Goal: Task Accomplishment & Management: Complete application form

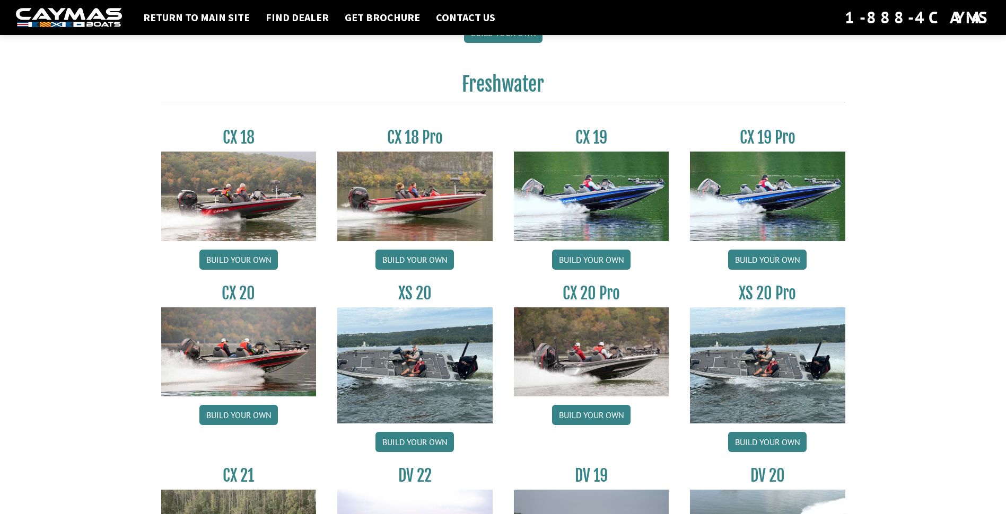
scroll to position [848, 0]
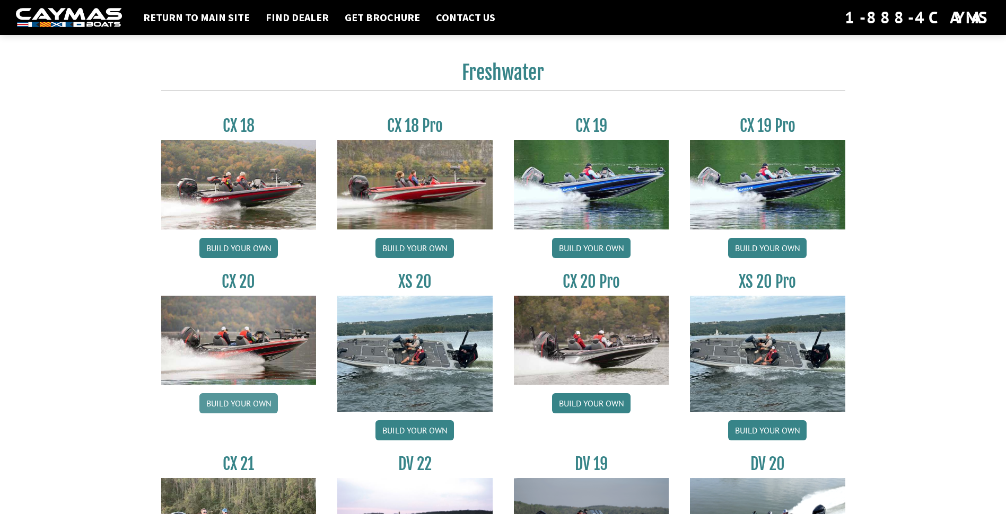
click at [227, 401] on link "Build your own" at bounding box center [238, 403] width 78 height 20
click at [600, 401] on link "Build your own" at bounding box center [591, 403] width 78 height 20
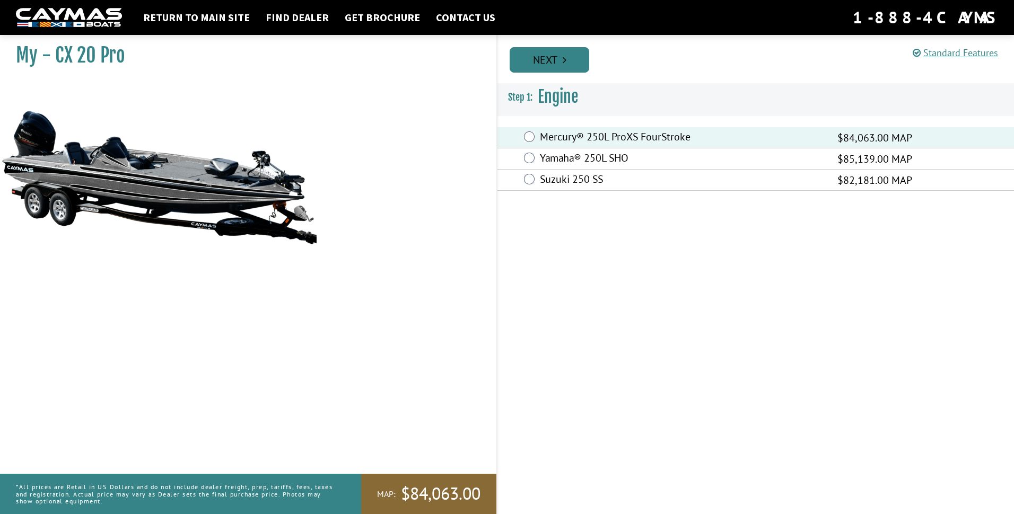
click at [565, 60] on icon "Pagination" at bounding box center [565, 60] width 4 height 11
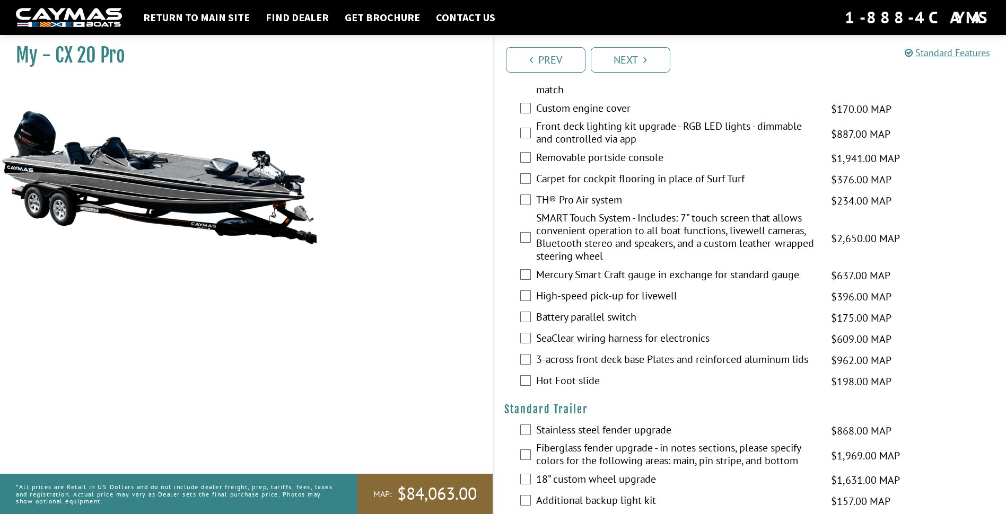
scroll to position [1231, 0]
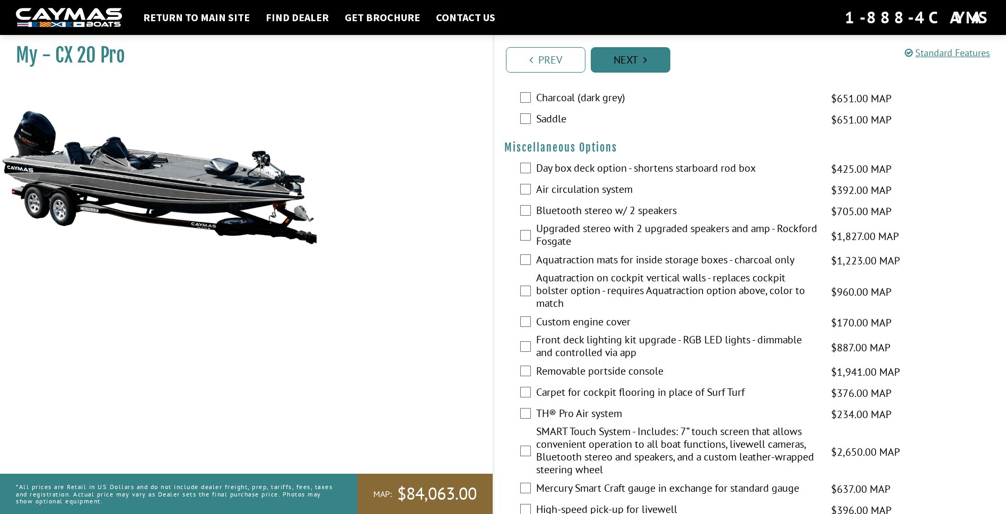
click at [642, 54] on link "Next" at bounding box center [631, 59] width 80 height 25
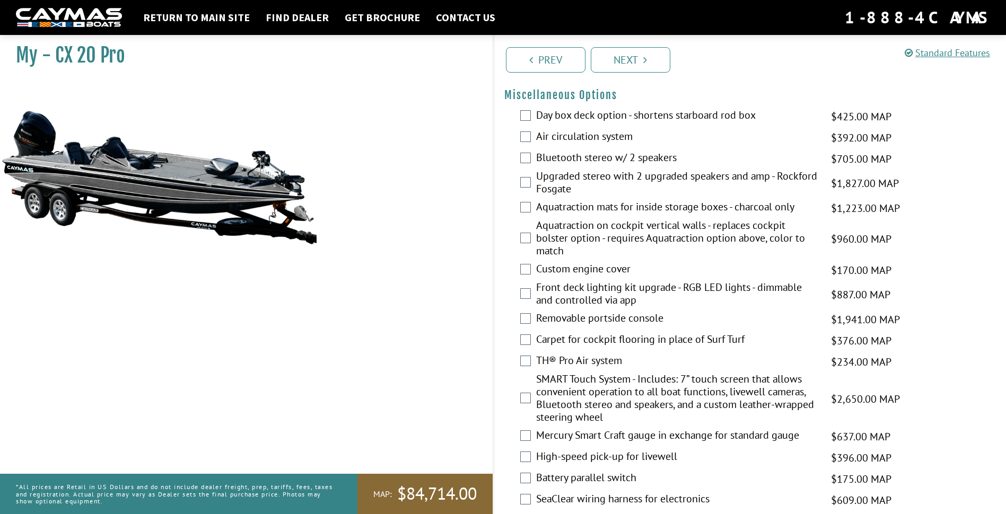
scroll to position [1332, 0]
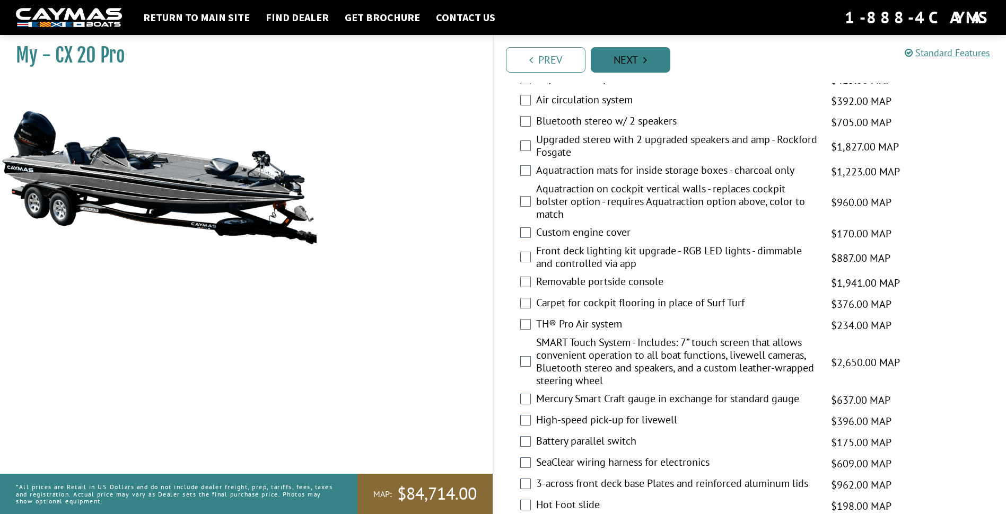
click at [638, 58] on link "Next" at bounding box center [631, 59] width 80 height 25
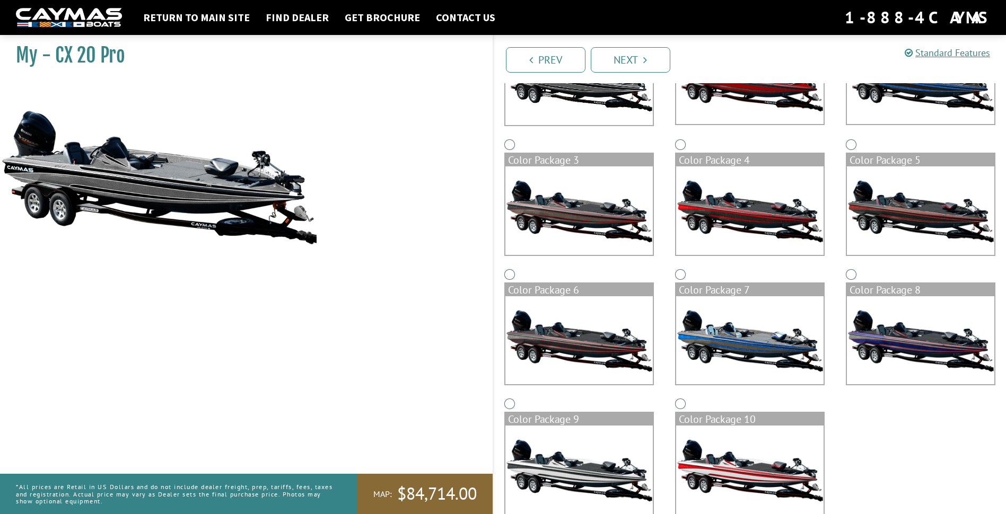
scroll to position [190, 0]
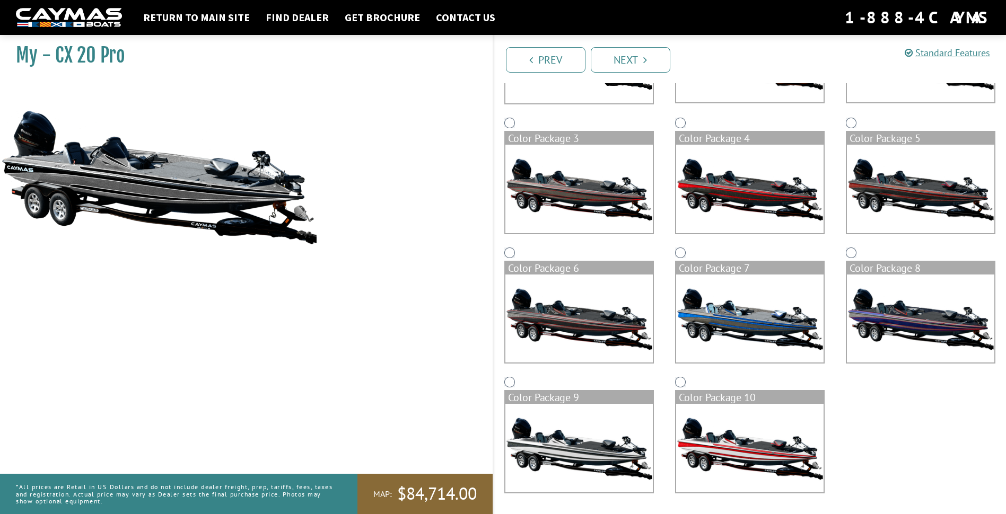
click at [741, 434] on img at bounding box center [749, 448] width 147 height 89
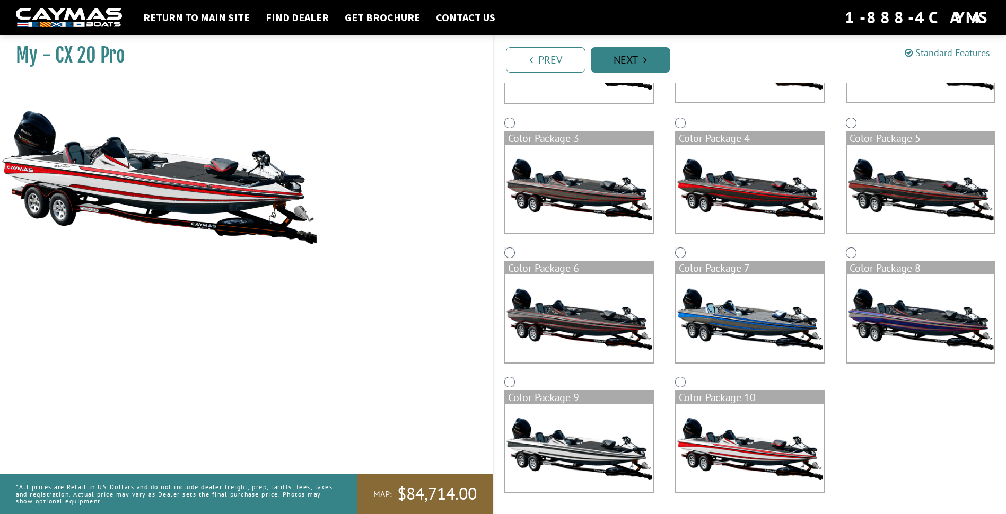
click at [642, 66] on link "Next" at bounding box center [631, 59] width 80 height 25
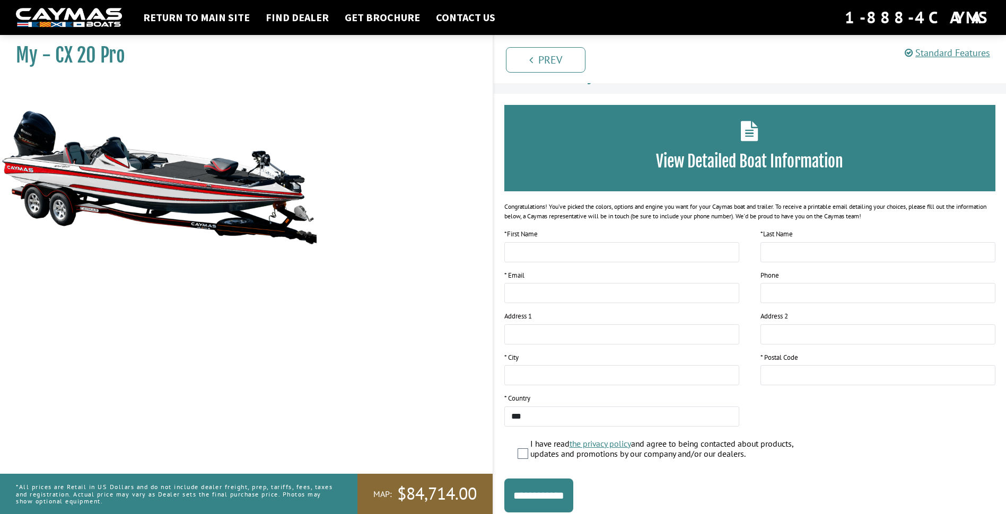
scroll to position [2, 0]
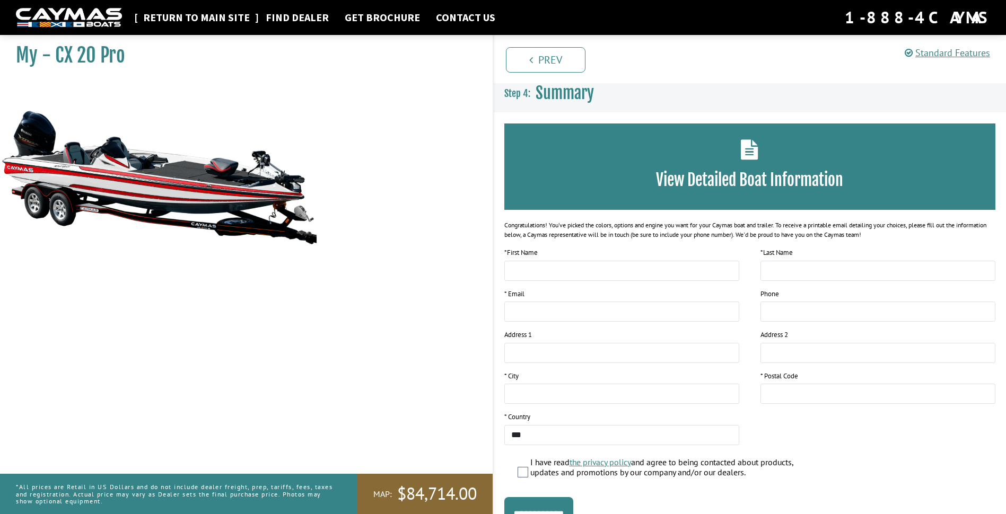
click at [214, 15] on link "Return to main site" at bounding box center [196, 18] width 117 height 14
